Goal: Transaction & Acquisition: Purchase product/service

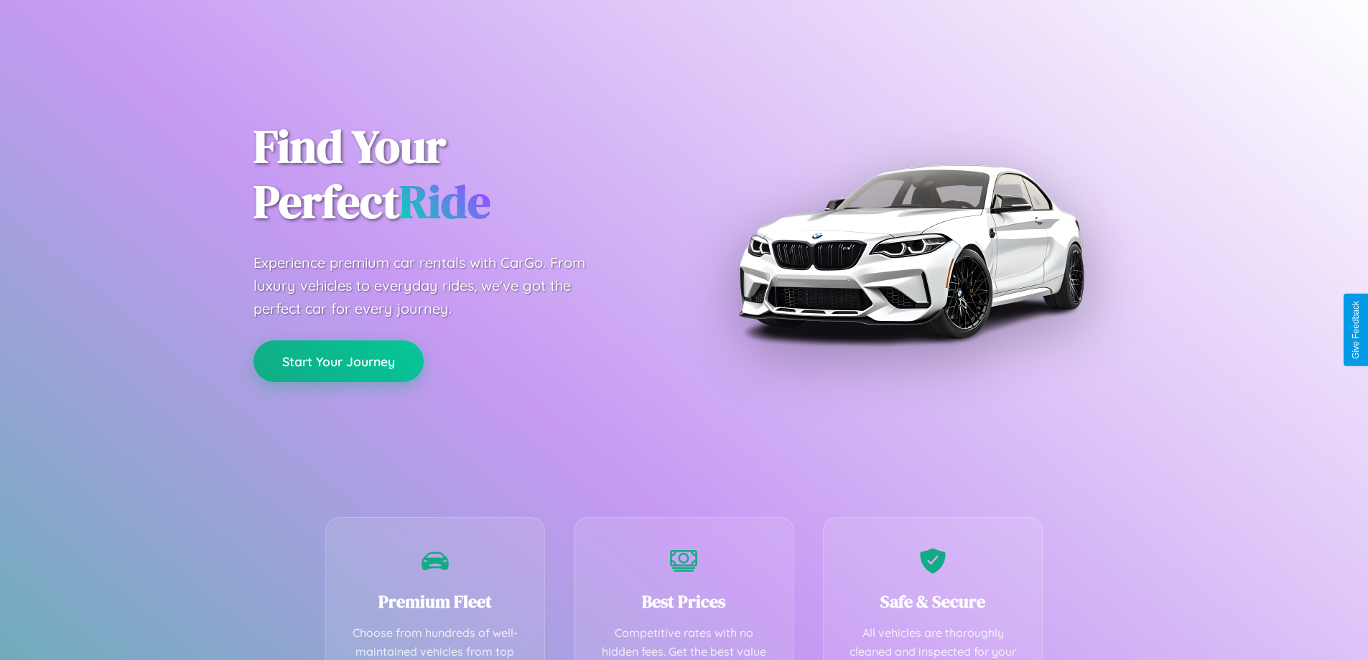
click at [338, 362] on button "Start Your Journey" at bounding box center [339, 361] width 170 height 42
click at [338, 361] on button "Start Your Journey" at bounding box center [339, 361] width 170 height 42
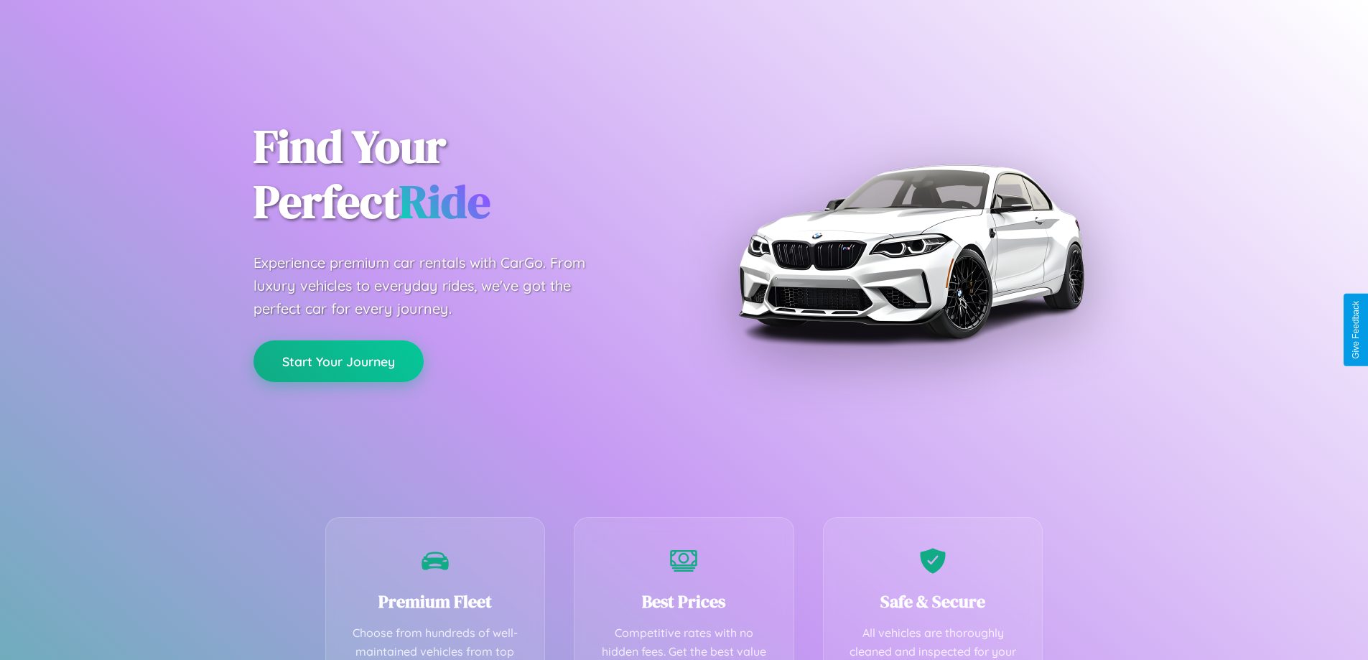
click at [338, 361] on button "Start Your Journey" at bounding box center [339, 361] width 170 height 42
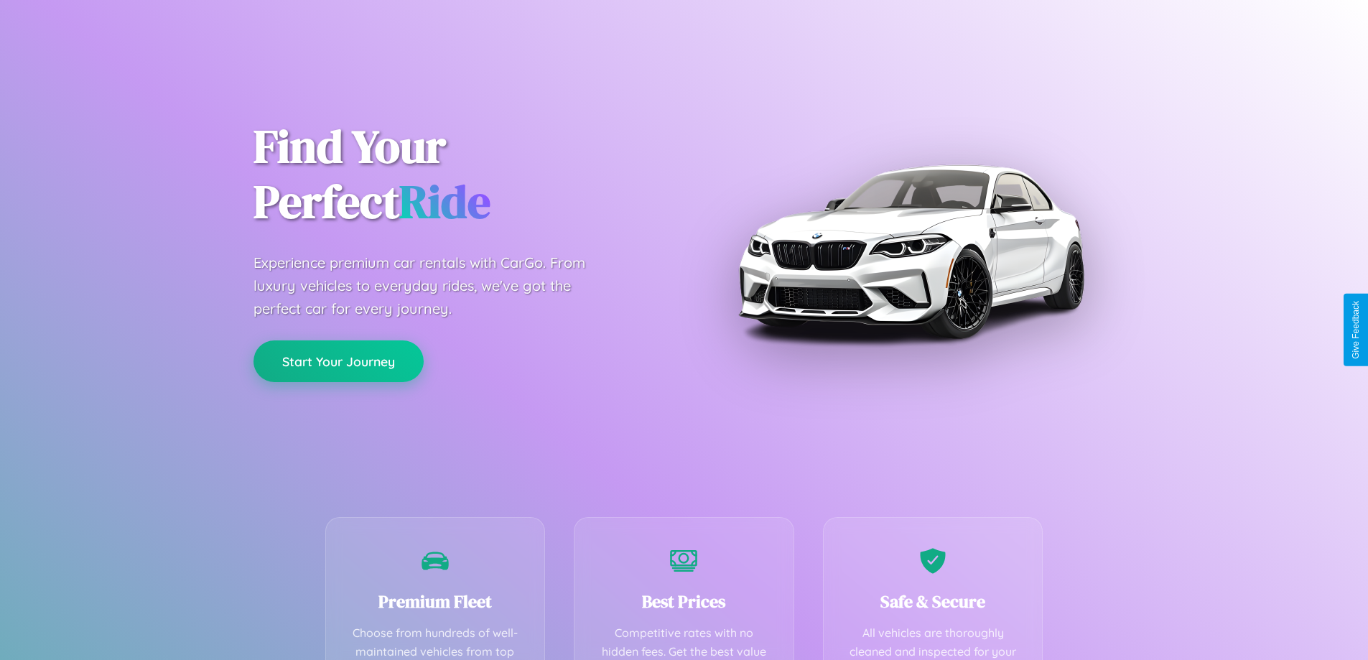
click at [338, 361] on button "Start Your Journey" at bounding box center [339, 361] width 170 height 42
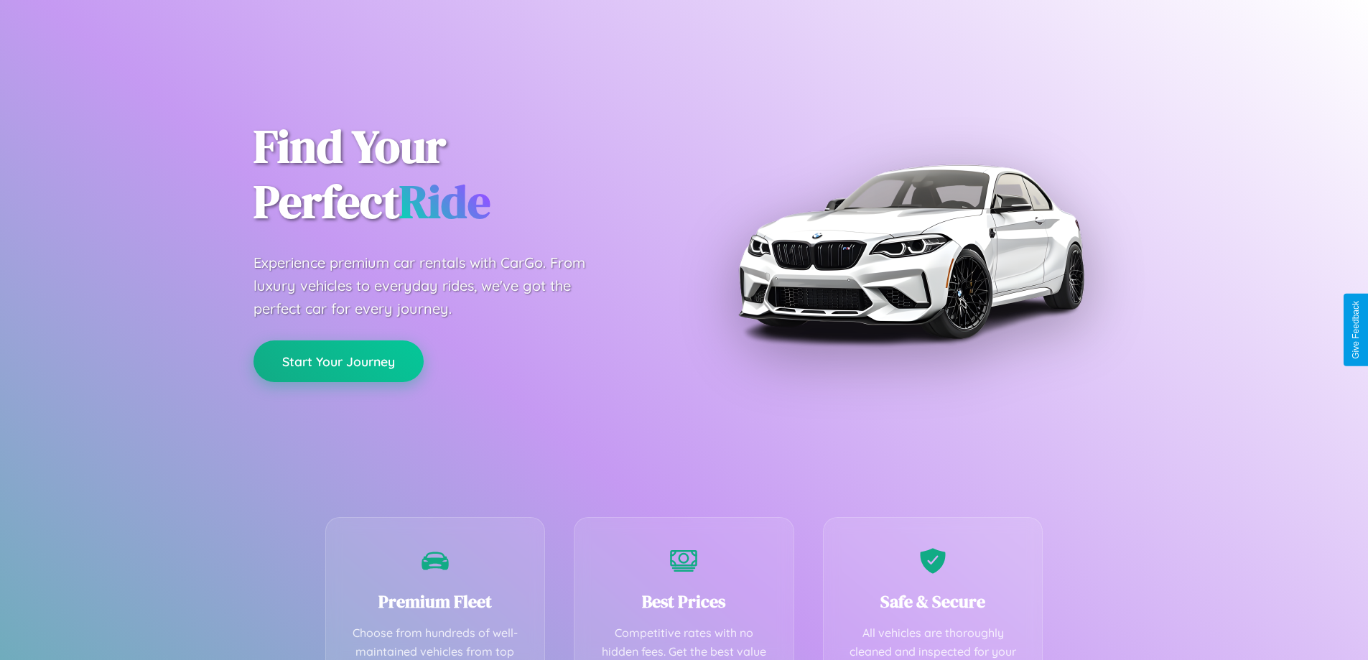
click at [338, 361] on button "Start Your Journey" at bounding box center [339, 361] width 170 height 42
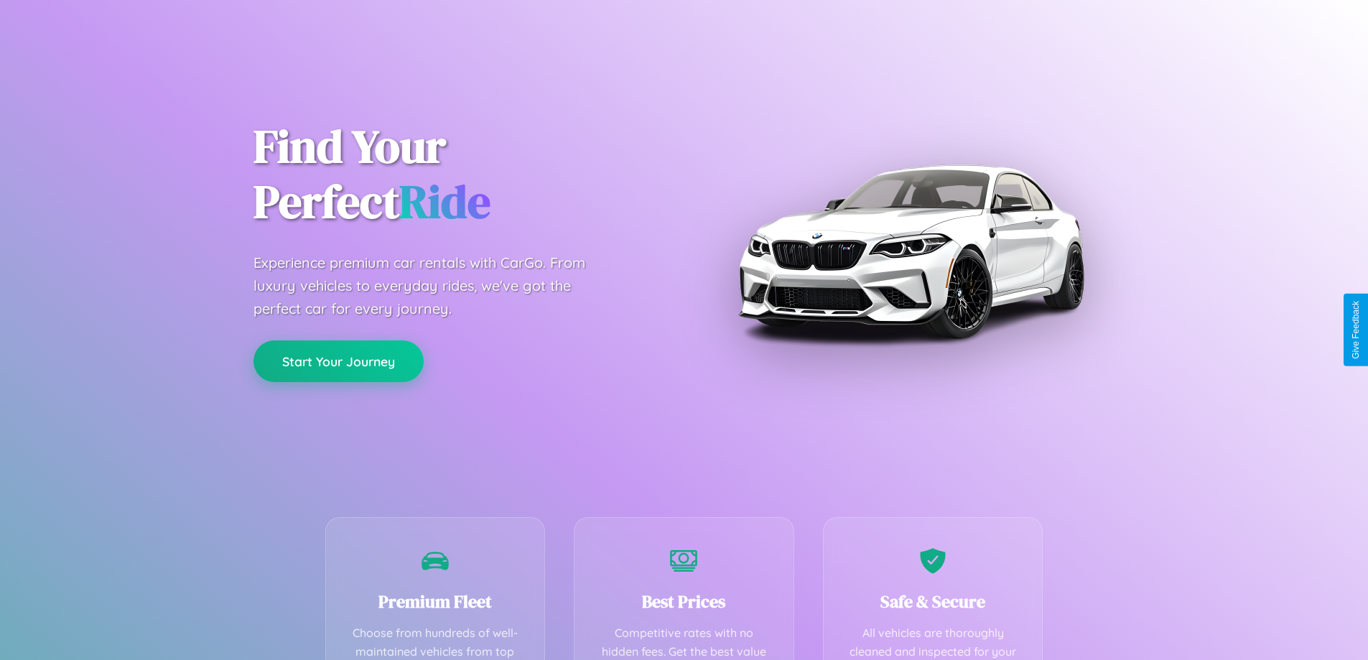
click at [338, 361] on button "Start Your Journey" at bounding box center [339, 361] width 170 height 42
